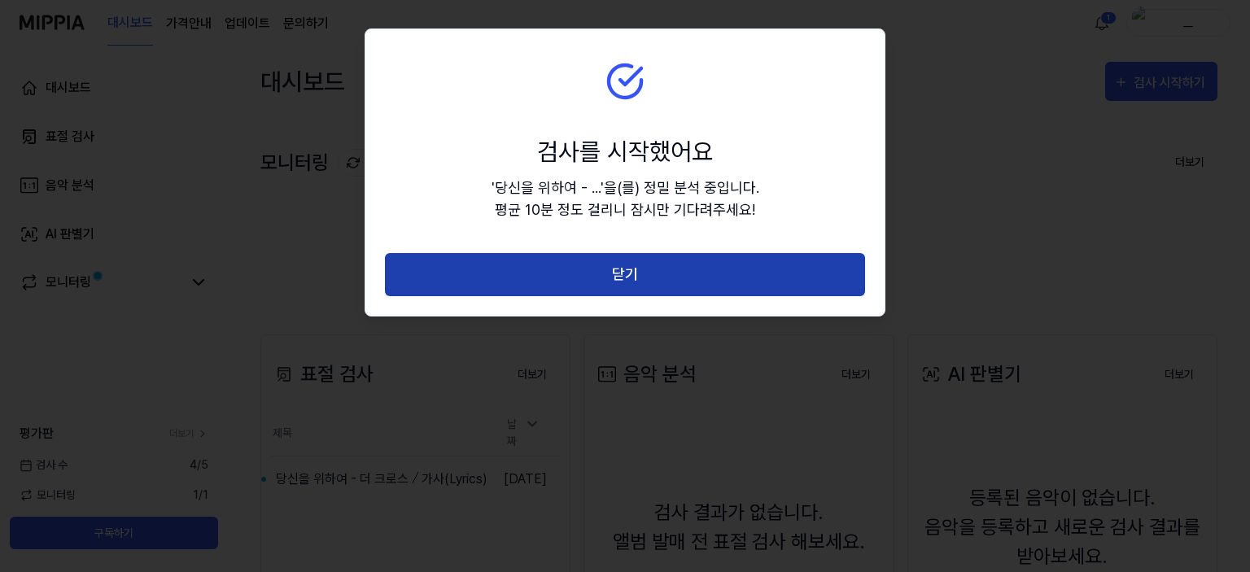
click at [541, 274] on button "닫기" at bounding box center [625, 274] width 480 height 43
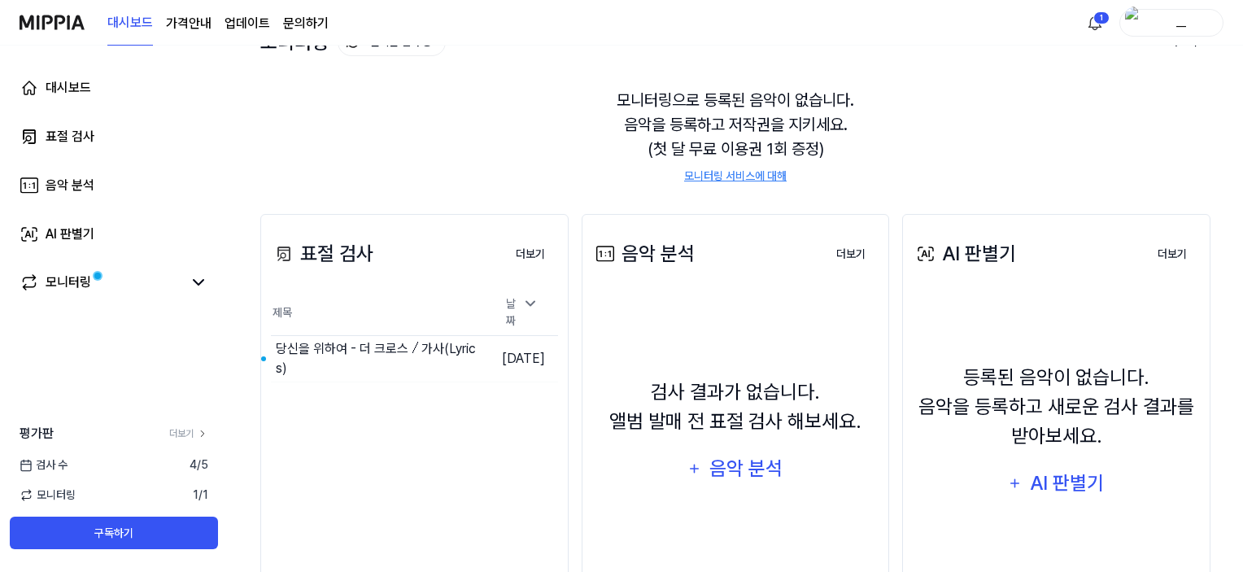
scroll to position [127, 0]
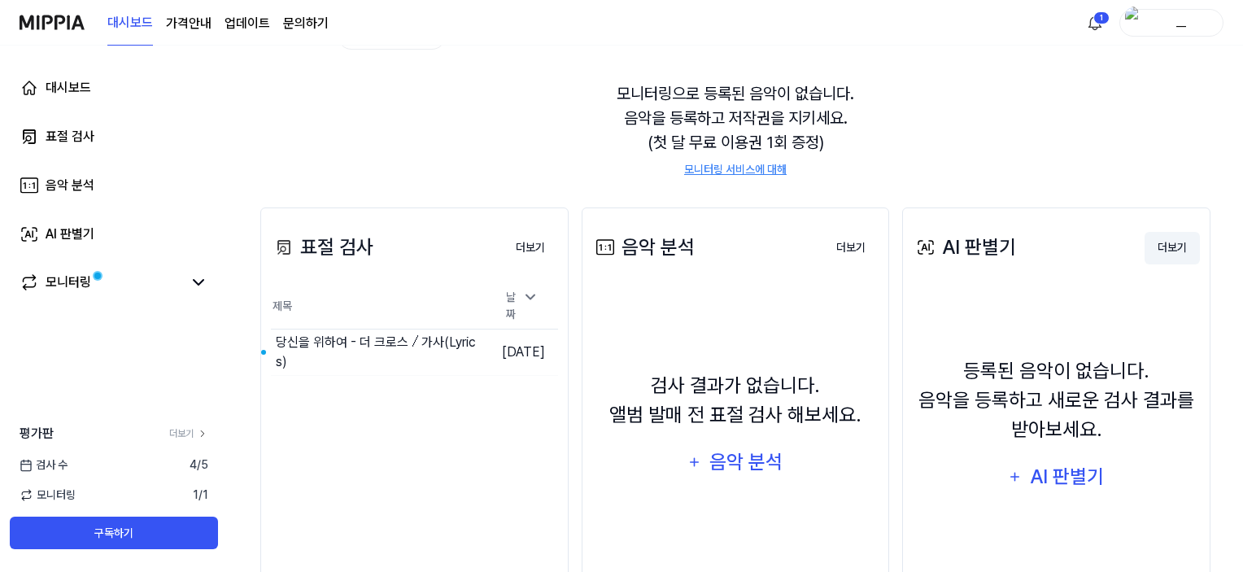
click at [1168, 249] on button "더보기" at bounding box center [1172, 248] width 55 height 33
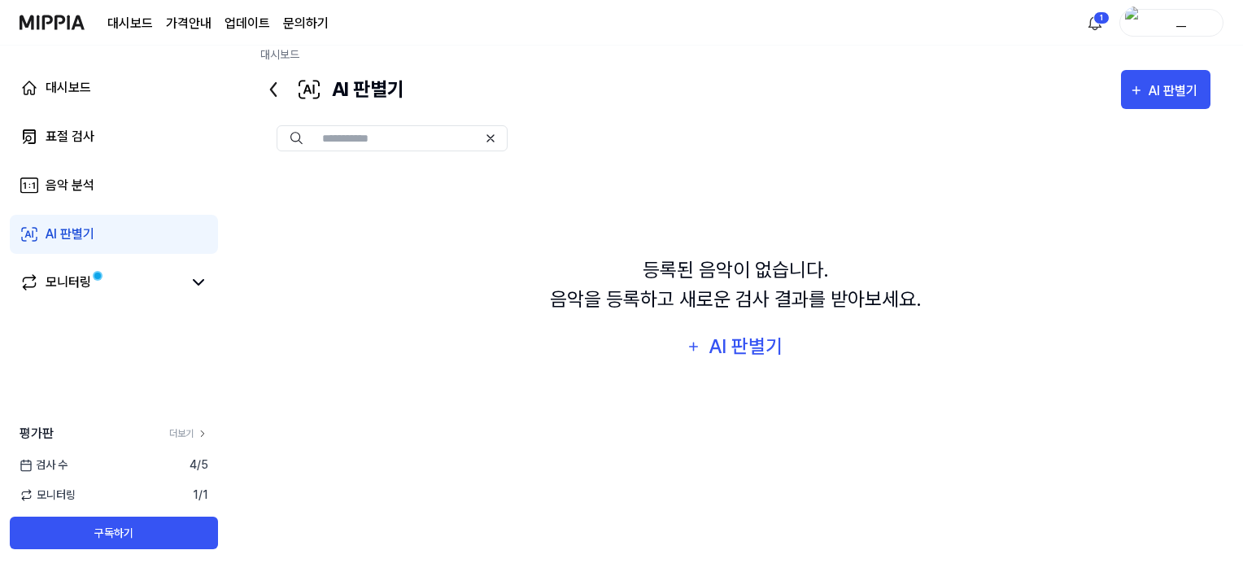
scroll to position [19, 0]
click at [764, 354] on div "AI 판별기" at bounding box center [746, 346] width 78 height 31
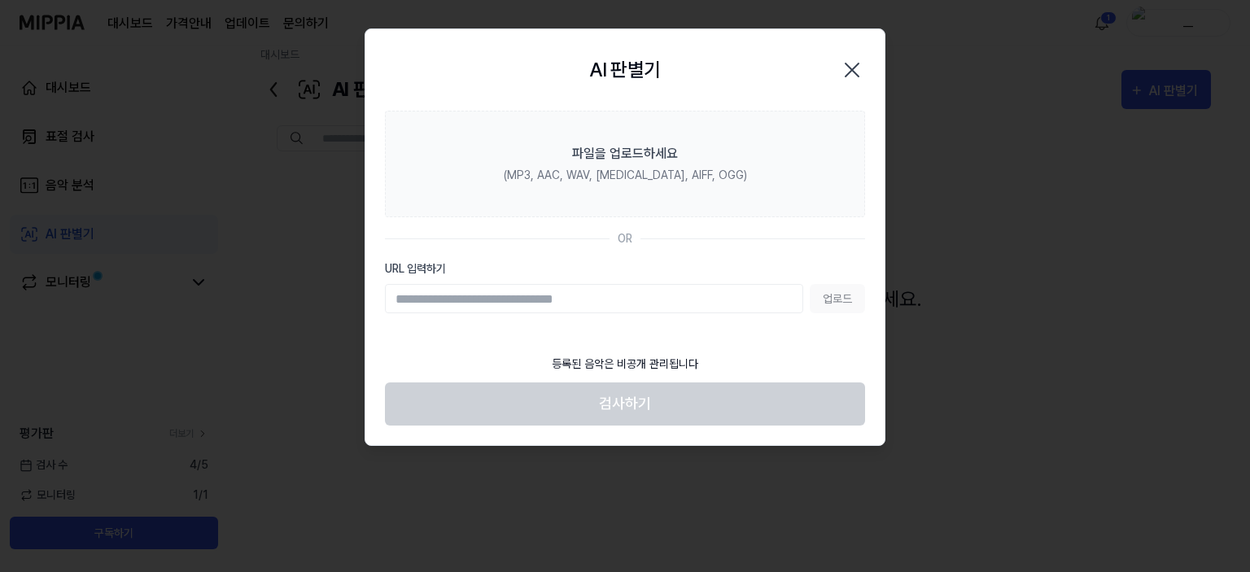
click at [563, 306] on input "URL 입력하기" at bounding box center [594, 298] width 418 height 29
type input "**********"
click at [836, 298] on button "업로드" at bounding box center [836, 298] width 55 height 29
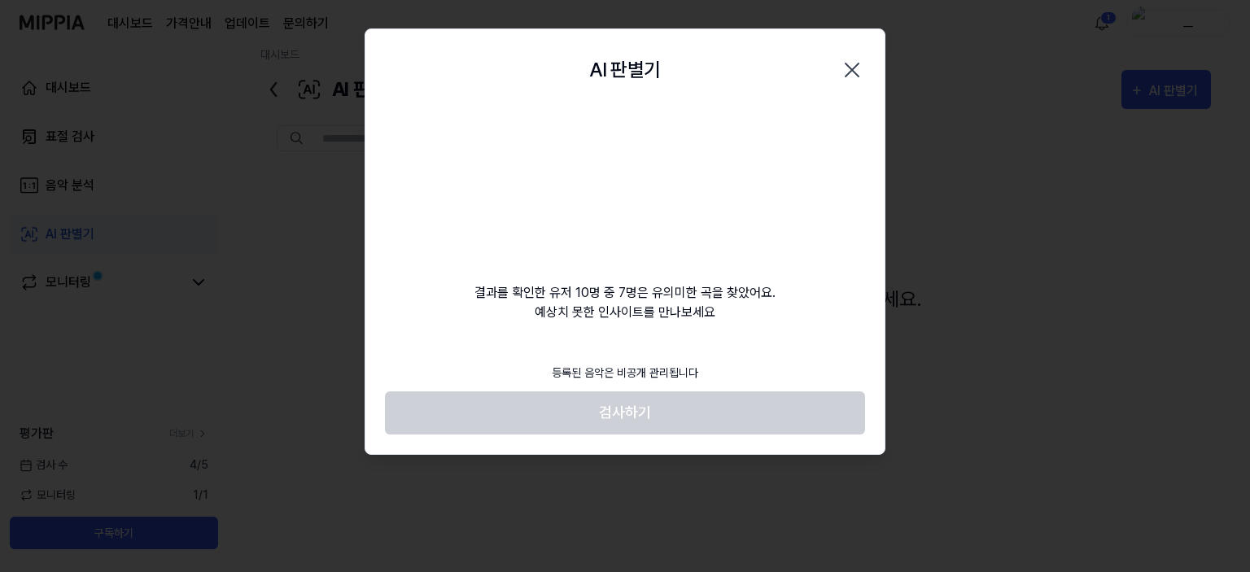
click at [854, 66] on icon "button" at bounding box center [852, 70] width 26 height 26
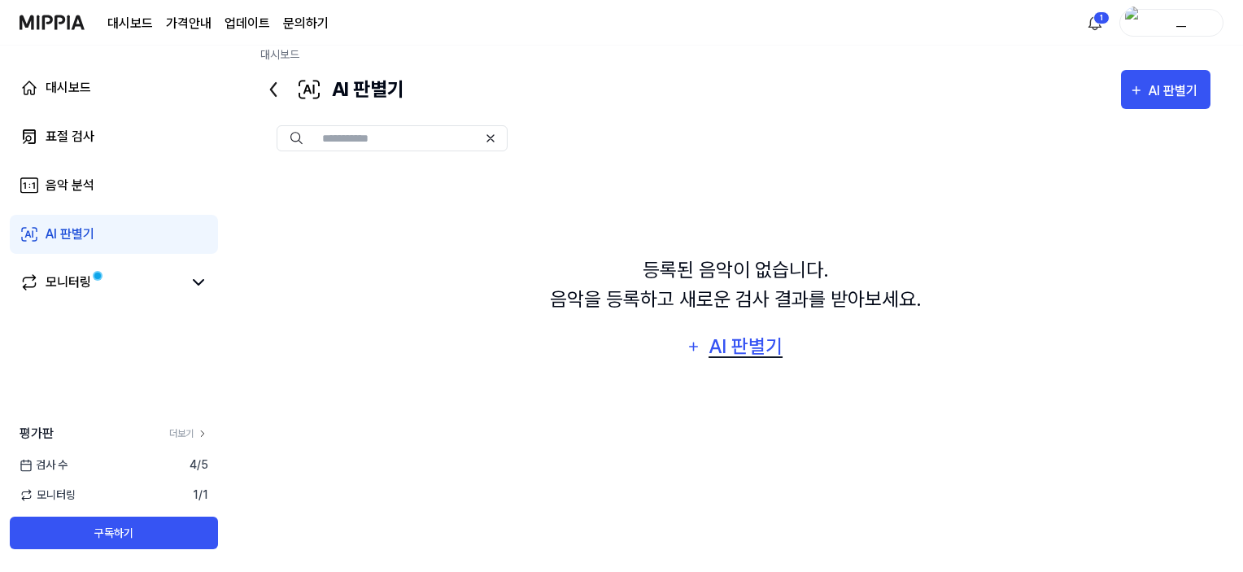
click at [753, 357] on div "AI 판별기" at bounding box center [746, 346] width 78 height 31
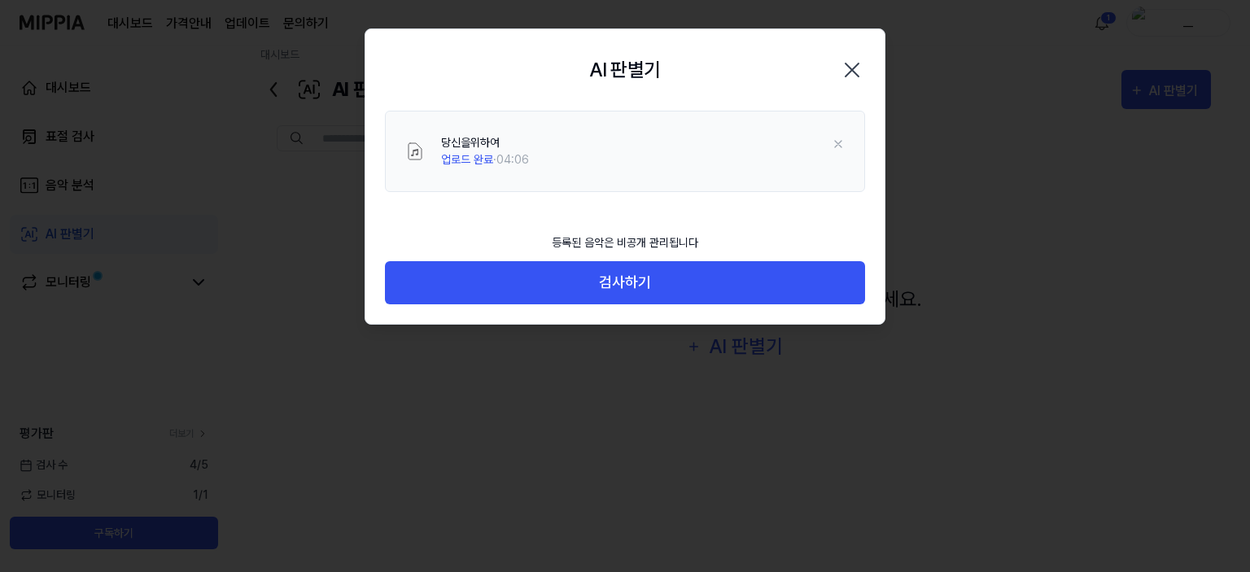
click at [842, 71] on icon "button" at bounding box center [852, 70] width 26 height 26
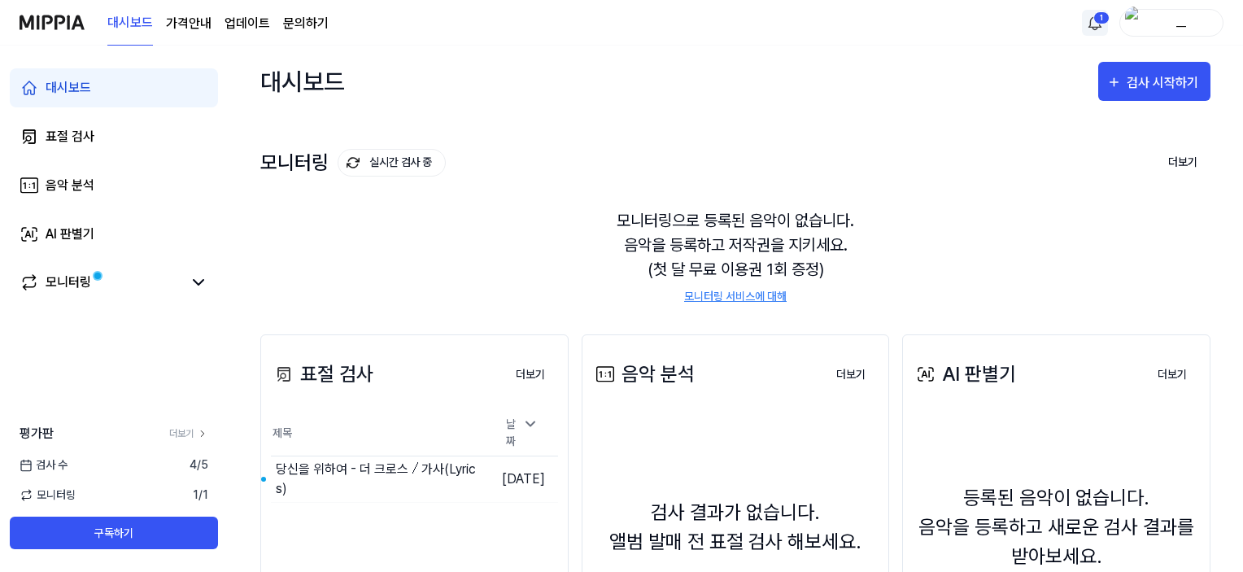
click at [1100, 25] on html "대시보드 가격안내 업데이트 문의하기 1 __ 대시보드 표절 검사 음악 분석 AI 판별기 모니터링 평가판 더보기 검사 수 4 / 5 모니터링 1…" at bounding box center [621, 286] width 1243 height 572
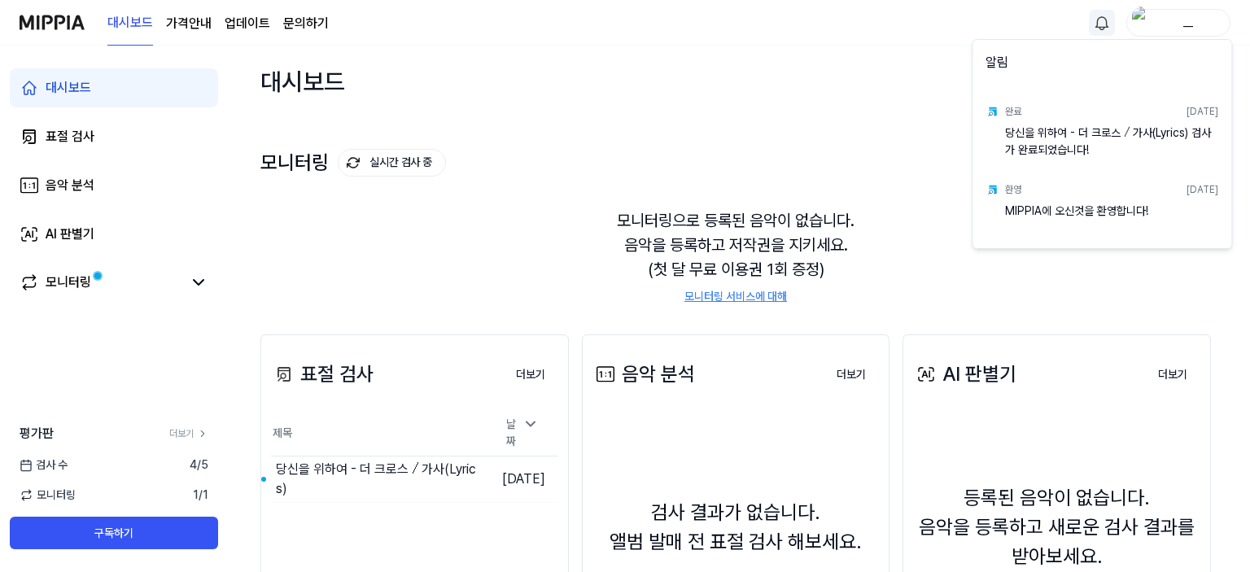
click at [1064, 151] on div "당신을 위하여 - 더 크로스 ⧸ 가사(Lyrics) 검사가 완료되었습니다!" at bounding box center [1111, 140] width 213 height 33
click at [1147, 20] on html "대시보드 가격안내 업데이트 문의하기 __ 대시보드 표절 검사 음악 분석 AI 판별기 모니터링 평가판 더보기 검사 수 4 / 5 모니터링 1 /…" at bounding box center [625, 286] width 1250 height 572
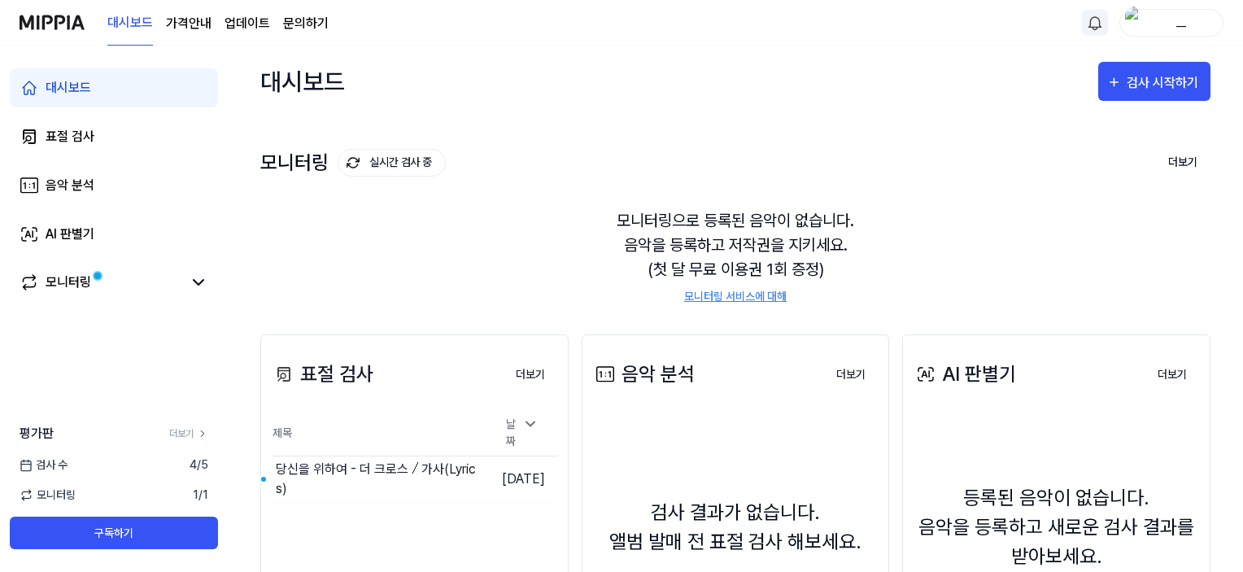
click at [1183, 28] on div "__" at bounding box center [1181, 22] width 63 height 18
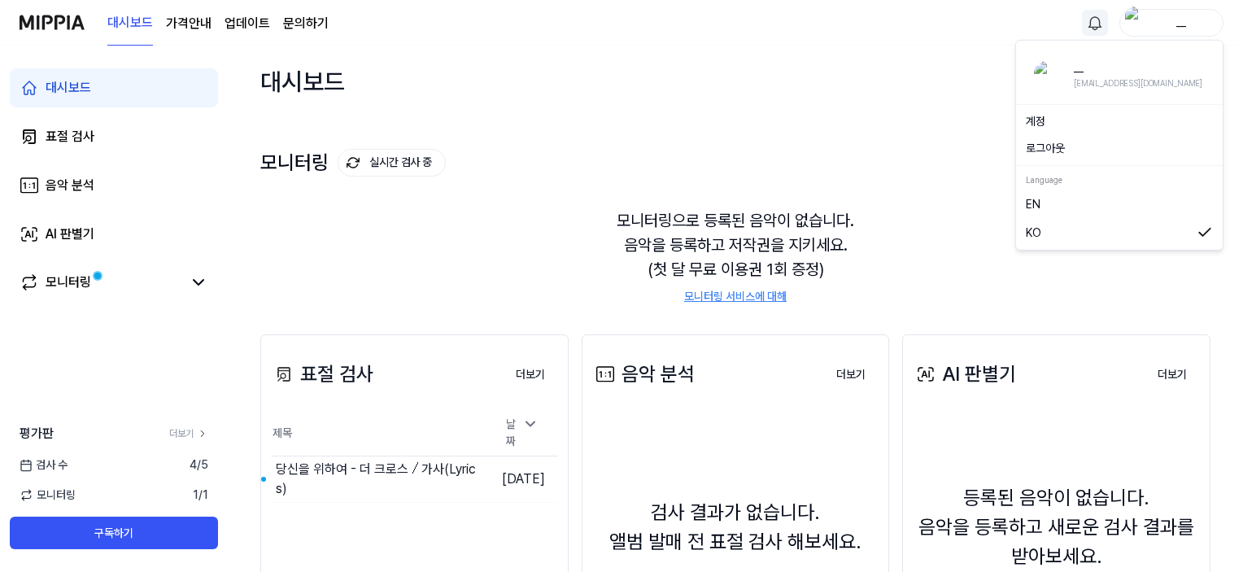
click at [1038, 120] on link "계정" at bounding box center [1119, 121] width 187 height 17
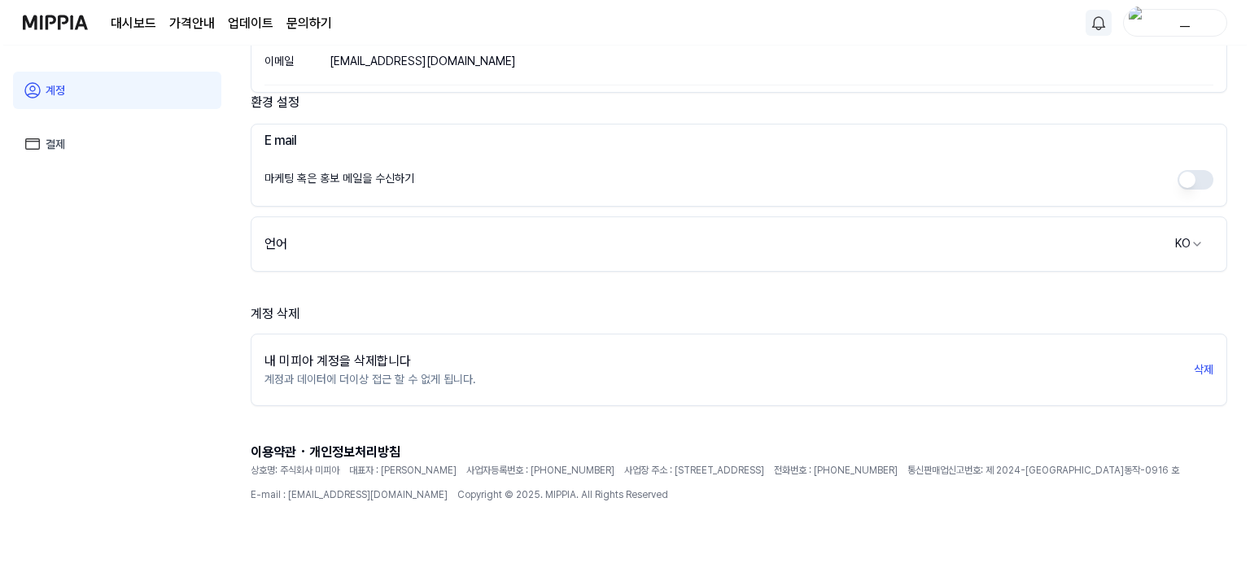
scroll to position [319, 0]
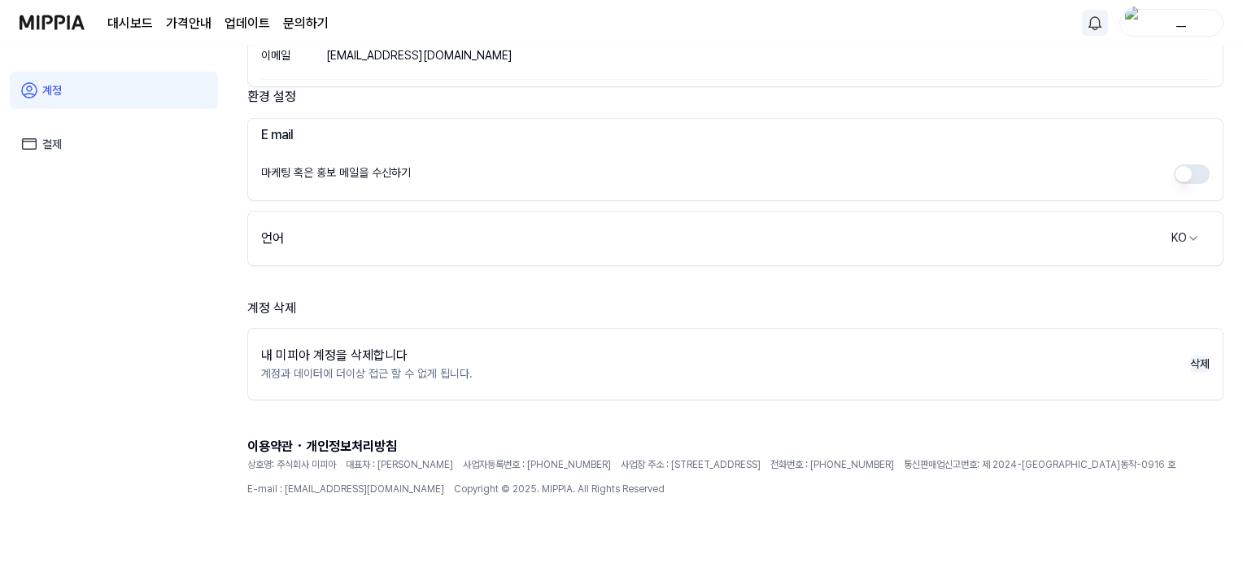
click at [1198, 357] on button "삭제" at bounding box center [1200, 364] width 20 height 17
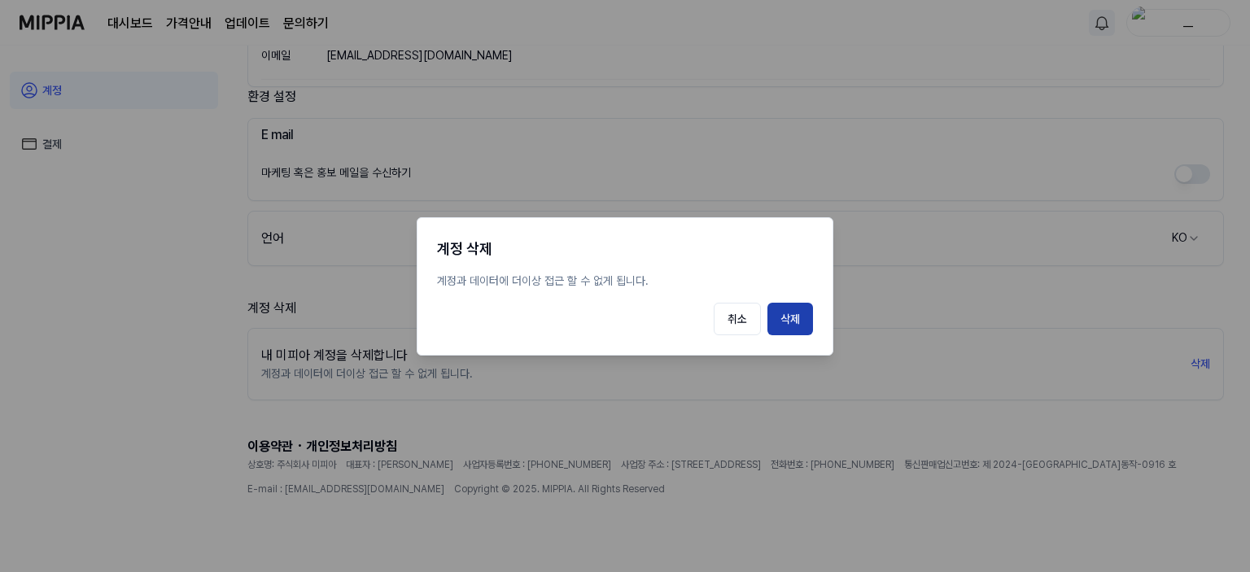
click at [791, 318] on button "삭제" at bounding box center [790, 319] width 46 height 33
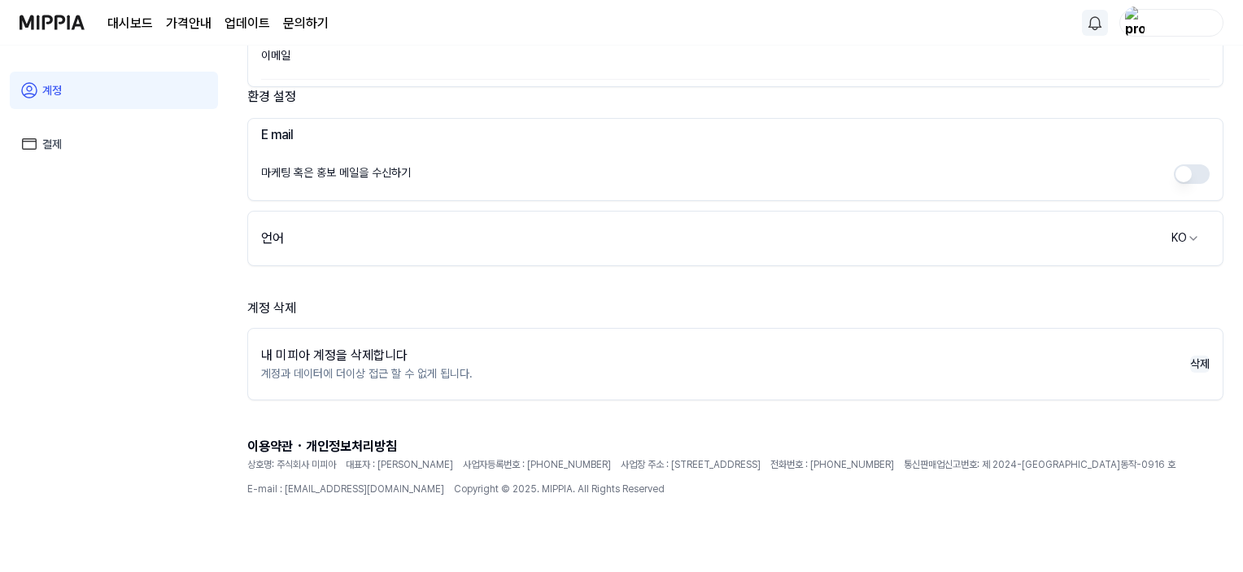
click at [1202, 358] on button "삭제" at bounding box center [1200, 364] width 20 height 17
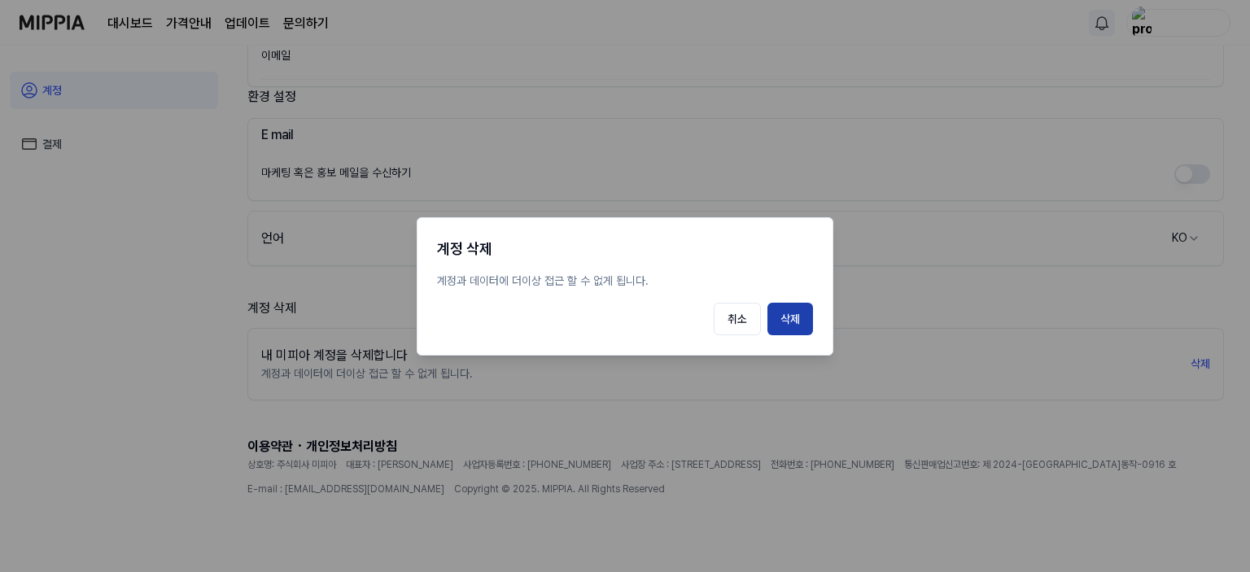
click at [784, 324] on button "삭제" at bounding box center [790, 319] width 46 height 33
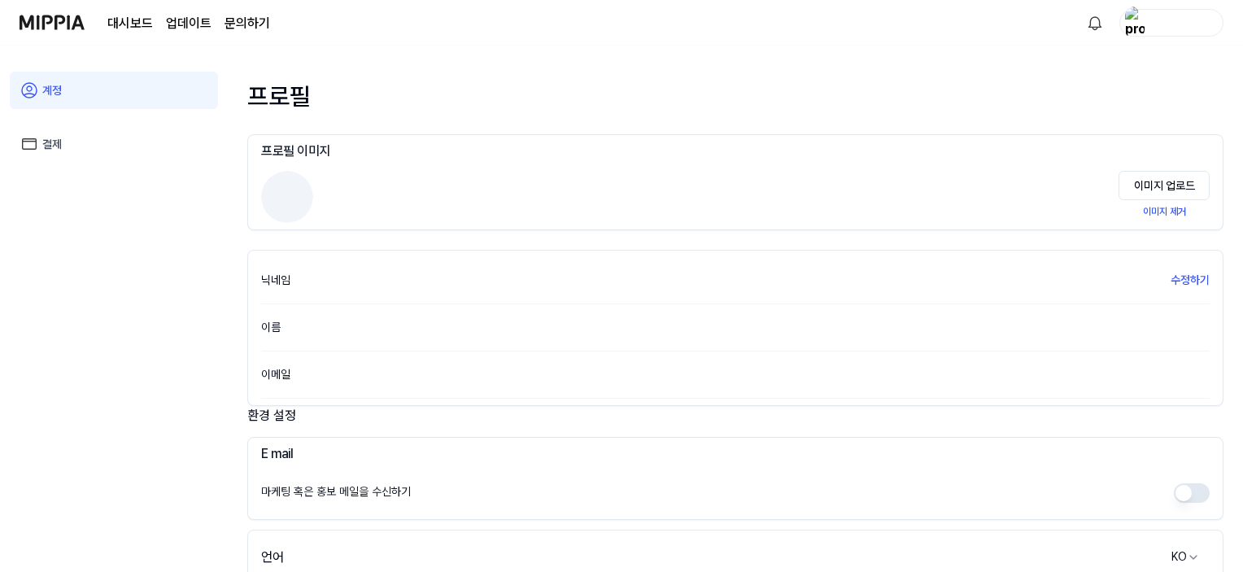
click at [49, 28] on img at bounding box center [52, 22] width 65 height 45
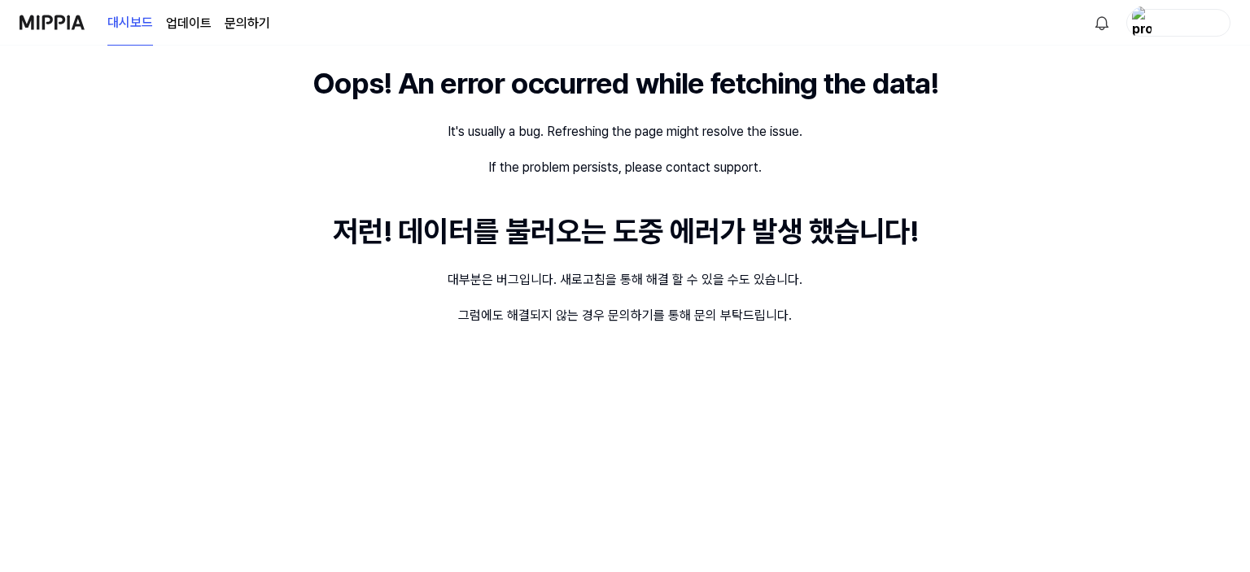
click at [50, 31] on img at bounding box center [52, 22] width 65 height 45
click at [39, 17] on img at bounding box center [52, 22] width 65 height 45
click at [1140, 20] on img "button" at bounding box center [1142, 23] width 20 height 33
click at [1038, 121] on link "계정" at bounding box center [1125, 116] width 187 height 17
